Goal: Task Accomplishment & Management: Complete application form

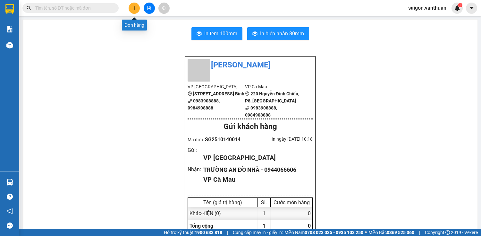
click at [136, 10] on button at bounding box center [134, 8] width 11 height 11
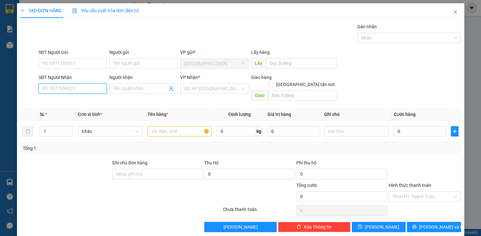
click at [88, 87] on input "SĐT Người Nhận" at bounding box center [72, 88] width 68 height 10
type input "0946248639"
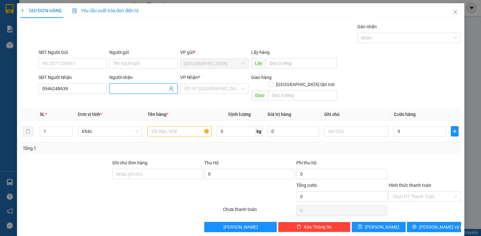
click at [141, 87] on input "Người nhận" at bounding box center [140, 88] width 54 height 7
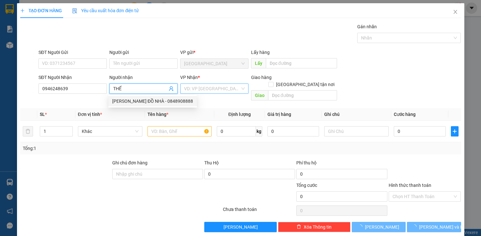
type input "THẾ"
click at [199, 88] on input "search" at bounding box center [212, 89] width 56 height 10
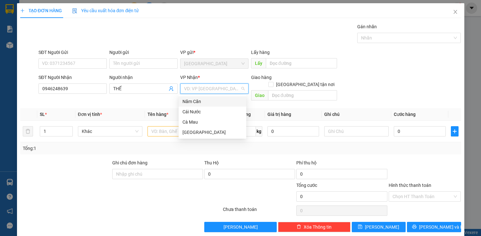
click at [190, 101] on div "Năm Căn" at bounding box center [212, 101] width 60 height 7
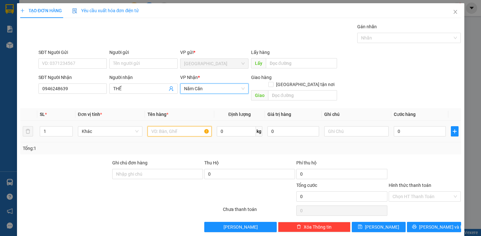
click at [172, 126] on input "text" at bounding box center [179, 131] width 64 height 10
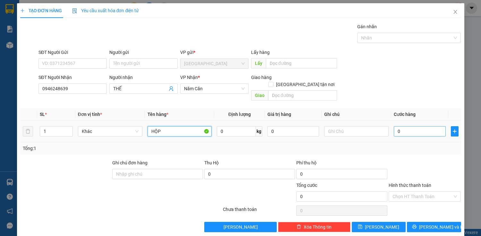
type input "HỘP"
click at [400, 126] on input "0" at bounding box center [420, 131] width 52 height 10
type input "1"
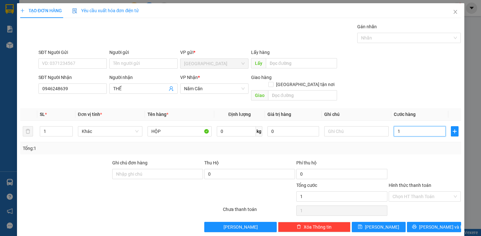
type input "10"
type input "100"
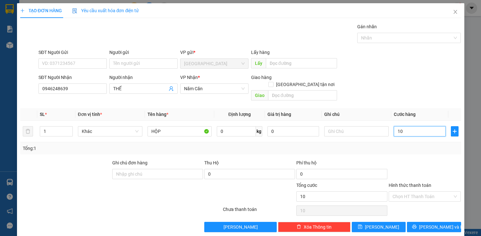
type input "100"
type input "1.000"
type input "10.000"
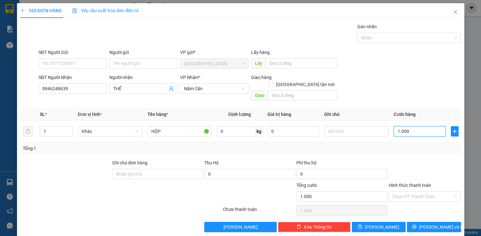
type input "10.000"
type input "100.000"
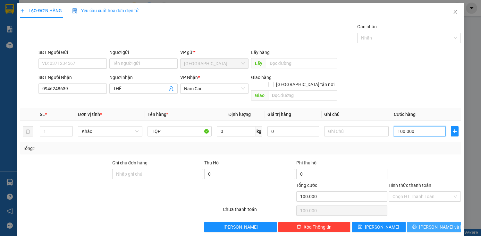
type input "100.000"
click at [429, 223] on span "[PERSON_NAME] và In" at bounding box center [441, 226] width 45 height 7
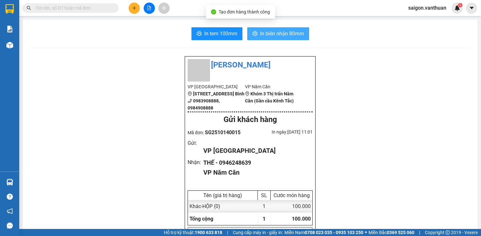
click at [275, 32] on span "In biên nhận 80mm" at bounding box center [282, 33] width 44 height 8
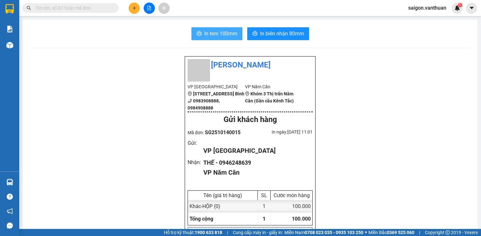
click at [200, 27] on button "In tem 100mm" at bounding box center [216, 33] width 51 height 13
click at [133, 7] on icon "plus" at bounding box center [134, 8] width 4 height 4
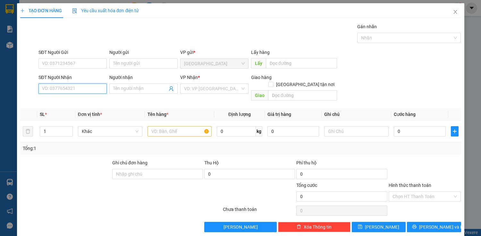
click at [77, 91] on input "SĐT Người Nhận" at bounding box center [72, 88] width 68 height 10
click at [71, 96] on div "0944526035 - NAM" at bounding box center [72, 101] width 68 height 10
type input "0944526035"
type input "NAM"
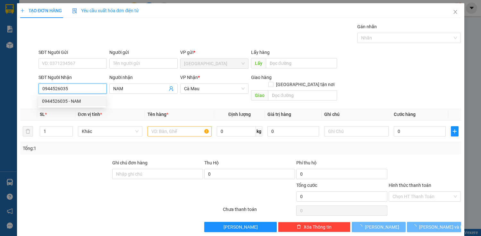
type input "160.000"
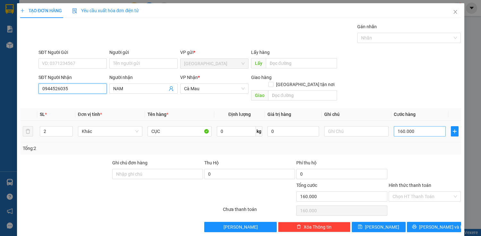
type input "0944526035"
click at [405, 126] on input "160.000" at bounding box center [420, 131] width 52 height 10
type input "0"
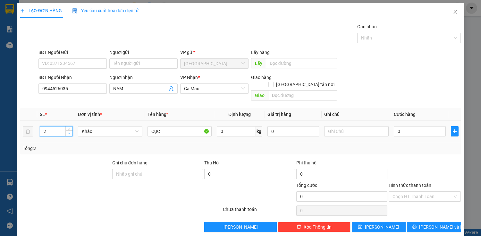
click at [66, 130] on span "Decrease Value" at bounding box center [68, 133] width 7 height 6
type input "1"
click at [68, 132] on icon "down" at bounding box center [69, 133] width 2 height 2
click at [394, 126] on input "0" at bounding box center [420, 131] width 52 height 10
type input "7"
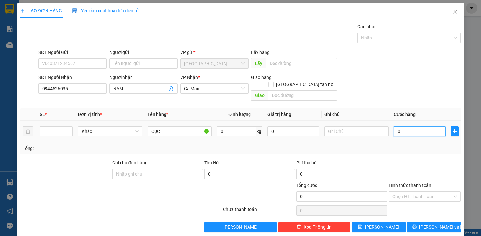
type input "7"
type input "70"
type input "700"
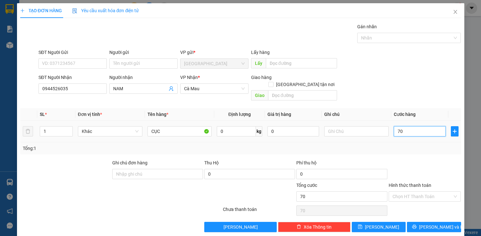
type input "700"
type input "7.000"
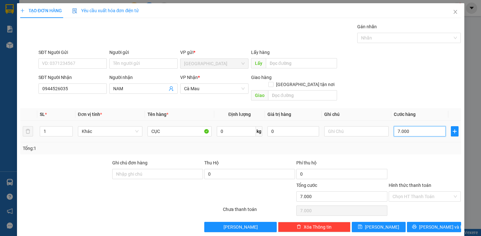
type input "700"
type input "70"
type input "7"
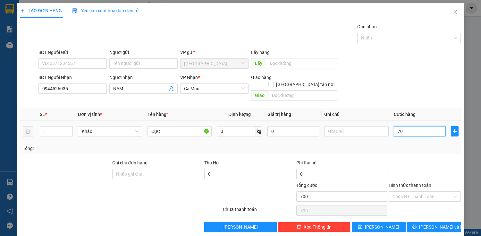
type input "7"
type input "0"
type input "70"
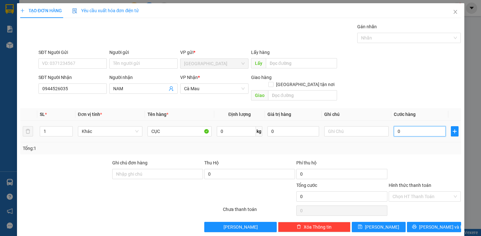
type input "70"
type input "700"
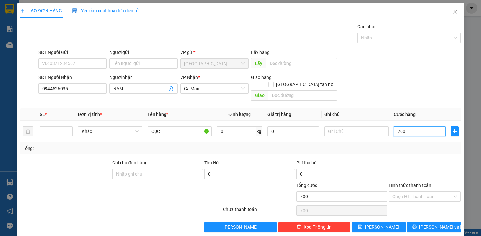
type input "7.000"
type input "70.000"
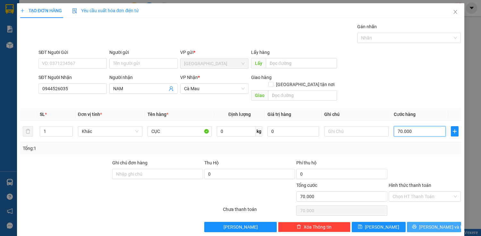
type input "70.000"
click at [431, 223] on span "[PERSON_NAME] và In" at bounding box center [441, 226] width 45 height 7
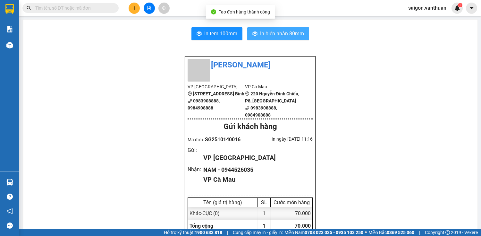
click at [286, 33] on span "In biên nhận 80mm" at bounding box center [282, 33] width 44 height 8
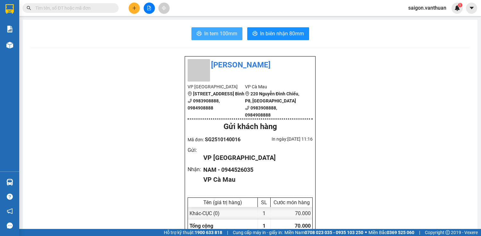
drag, startPoint x: 202, startPoint y: 28, endPoint x: 205, endPoint y: 26, distance: 4.0
click at [202, 28] on button "In tem 100mm" at bounding box center [216, 33] width 51 height 13
